Goal: Information Seeking & Learning: Learn about a topic

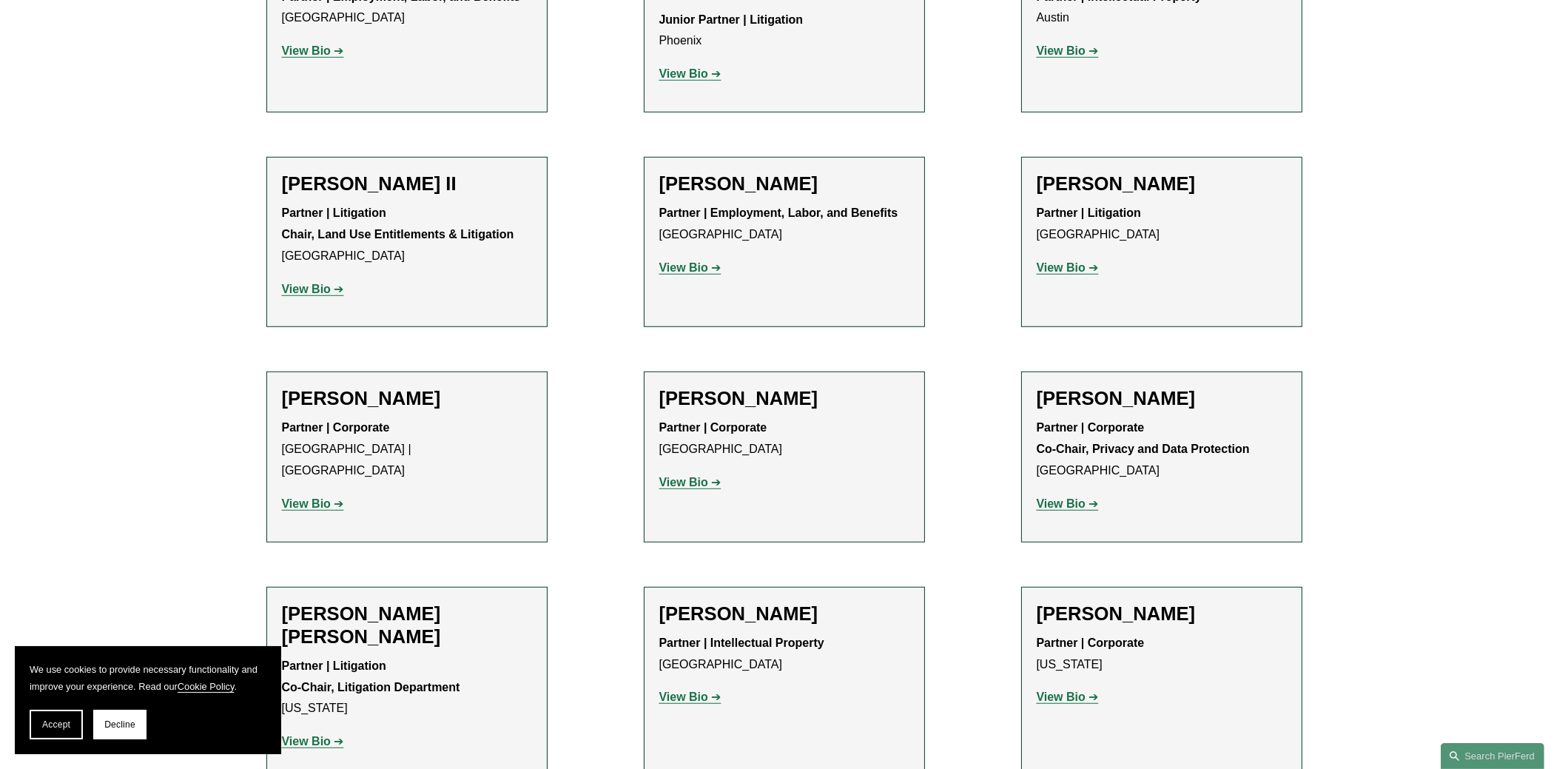
scroll to position [1776, 0]
click at [752, 632] on p "Partner | Intellectual Property [GEOGRAPHIC_DATA]" at bounding box center [784, 654] width 250 height 43
click at [699, 689] on strong "View Bio" at bounding box center [683, 695] width 48 height 13
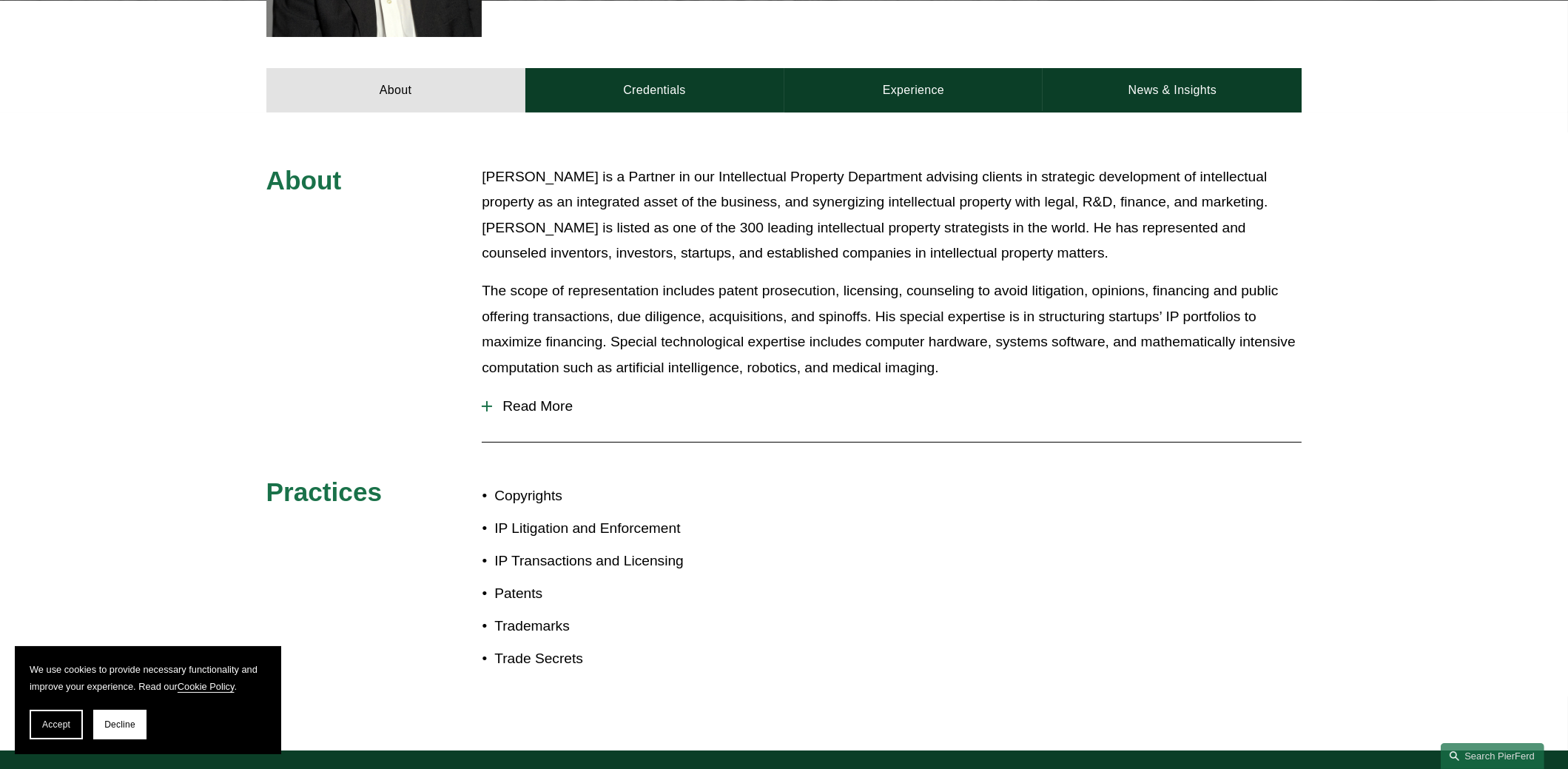
scroll to position [706, 0]
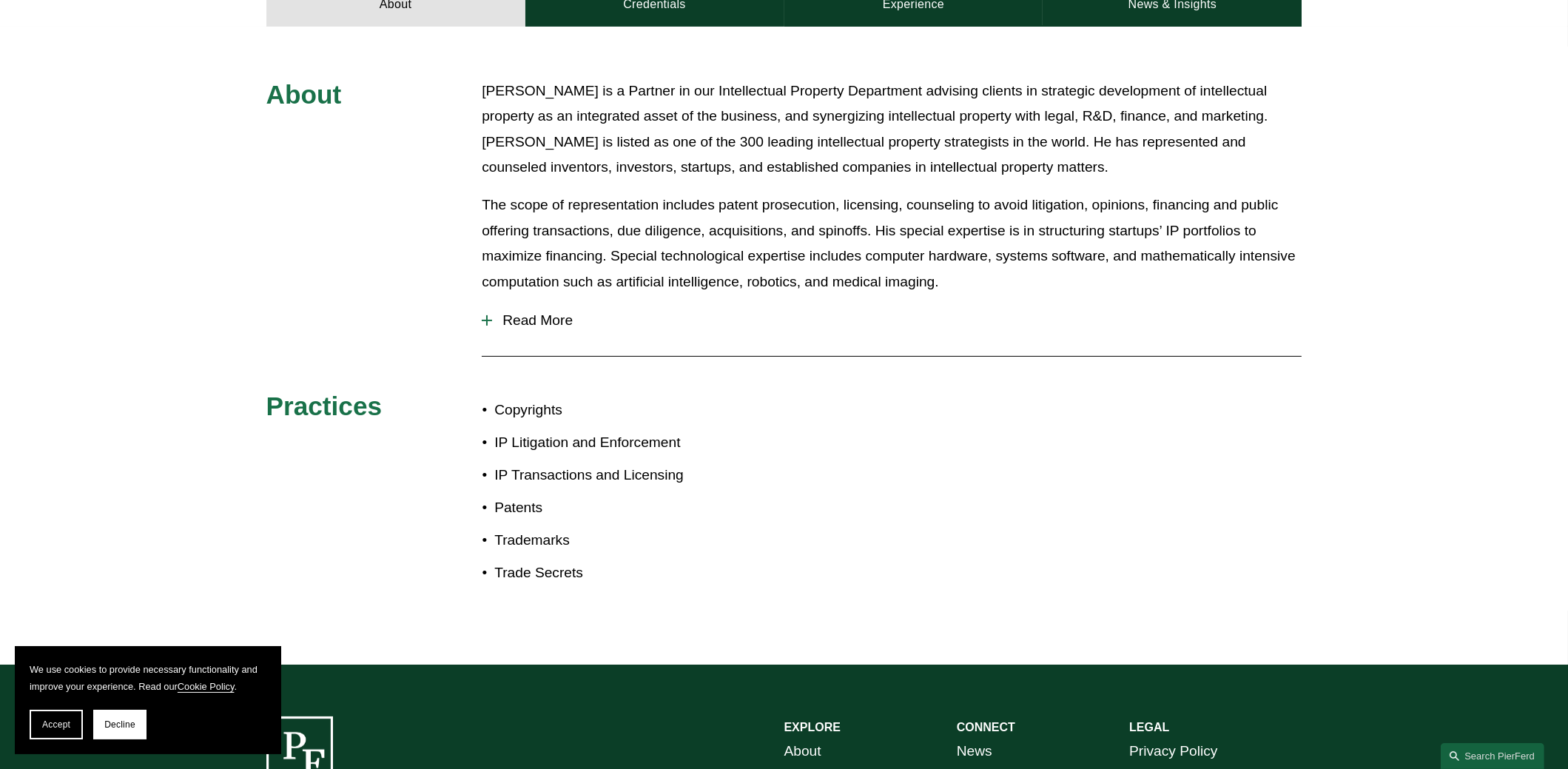
click at [529, 313] on span "Read More" at bounding box center [896, 320] width 810 height 16
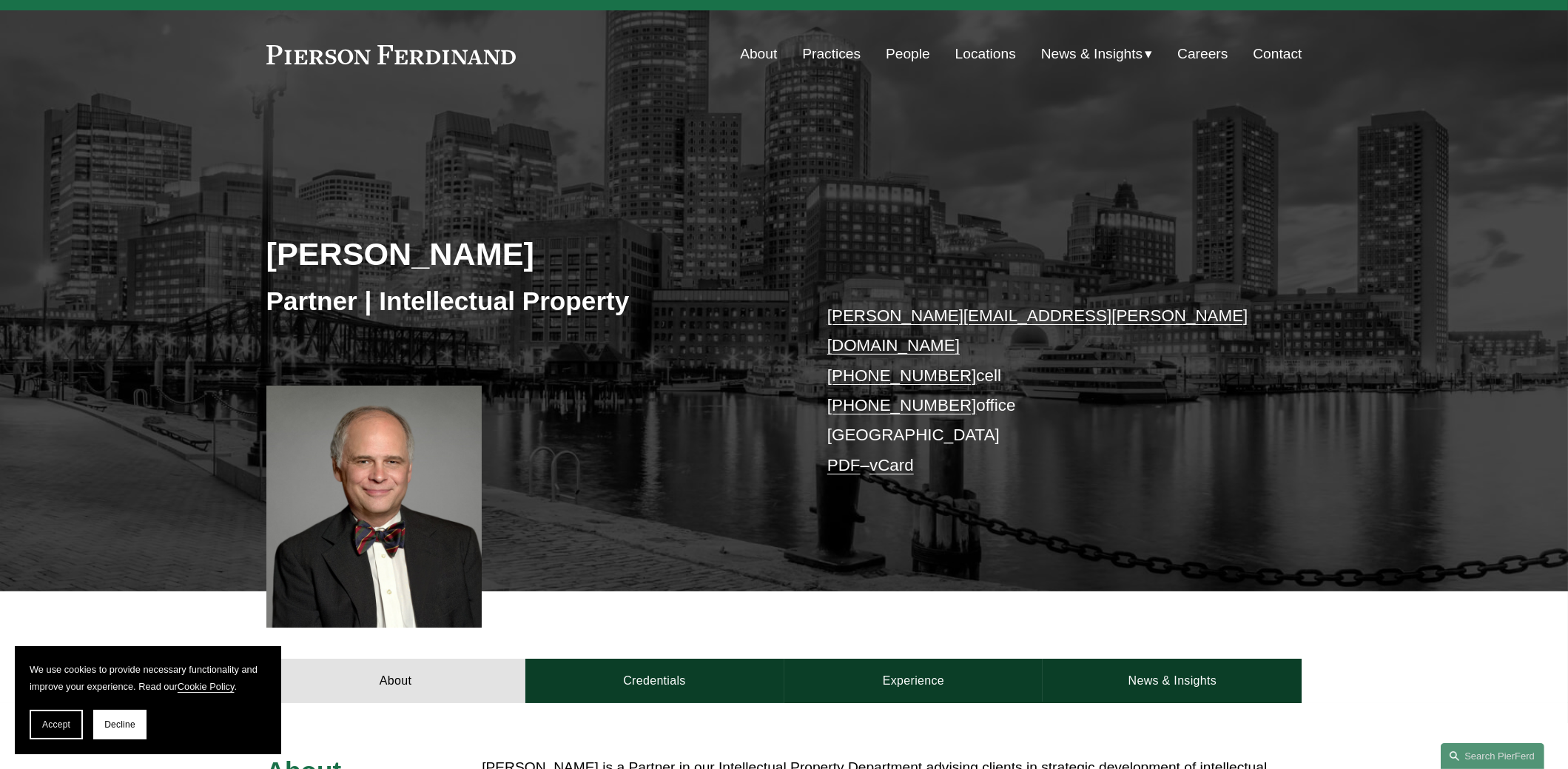
scroll to position [0, 0]
